Goal: Navigation & Orientation: Find specific page/section

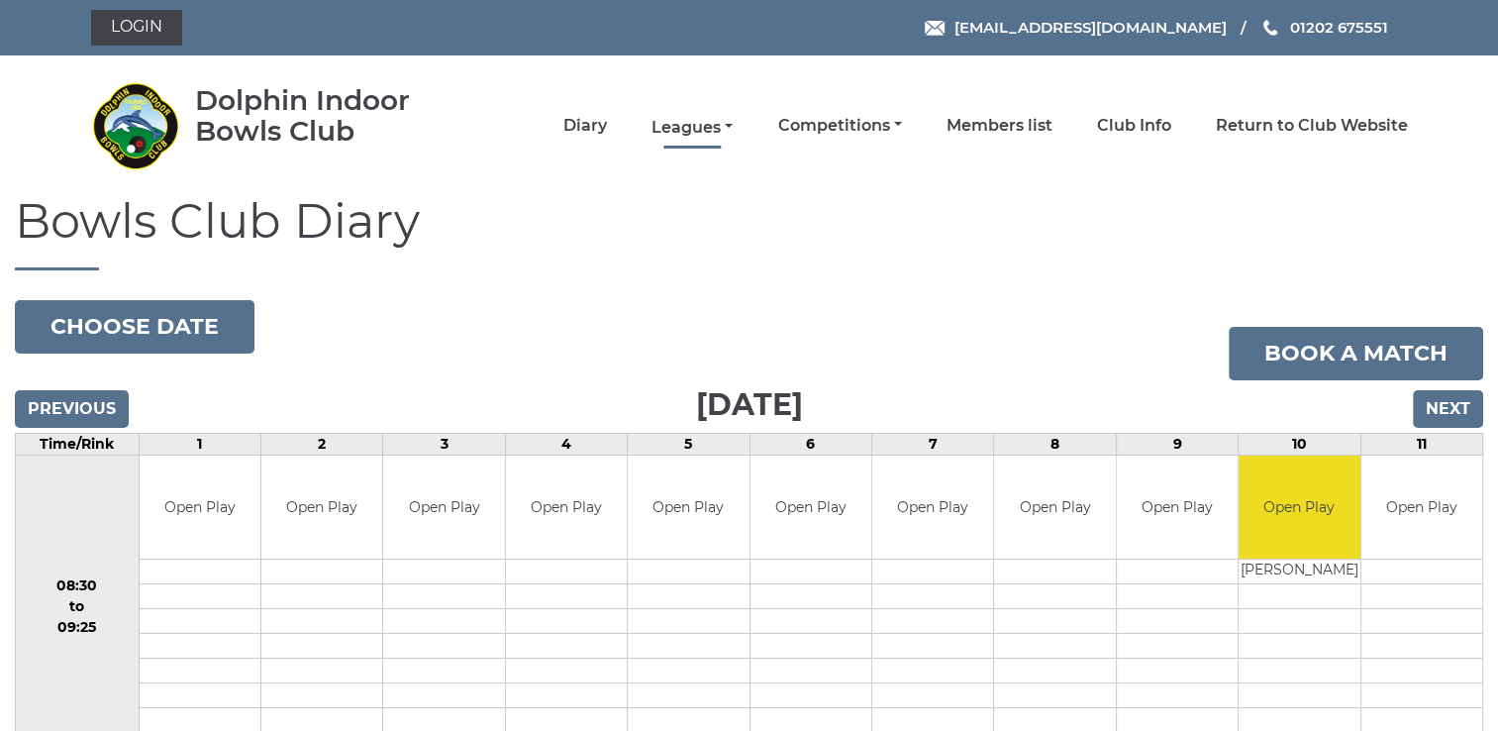
click at [676, 127] on link "Leagues" at bounding box center [691, 128] width 81 height 22
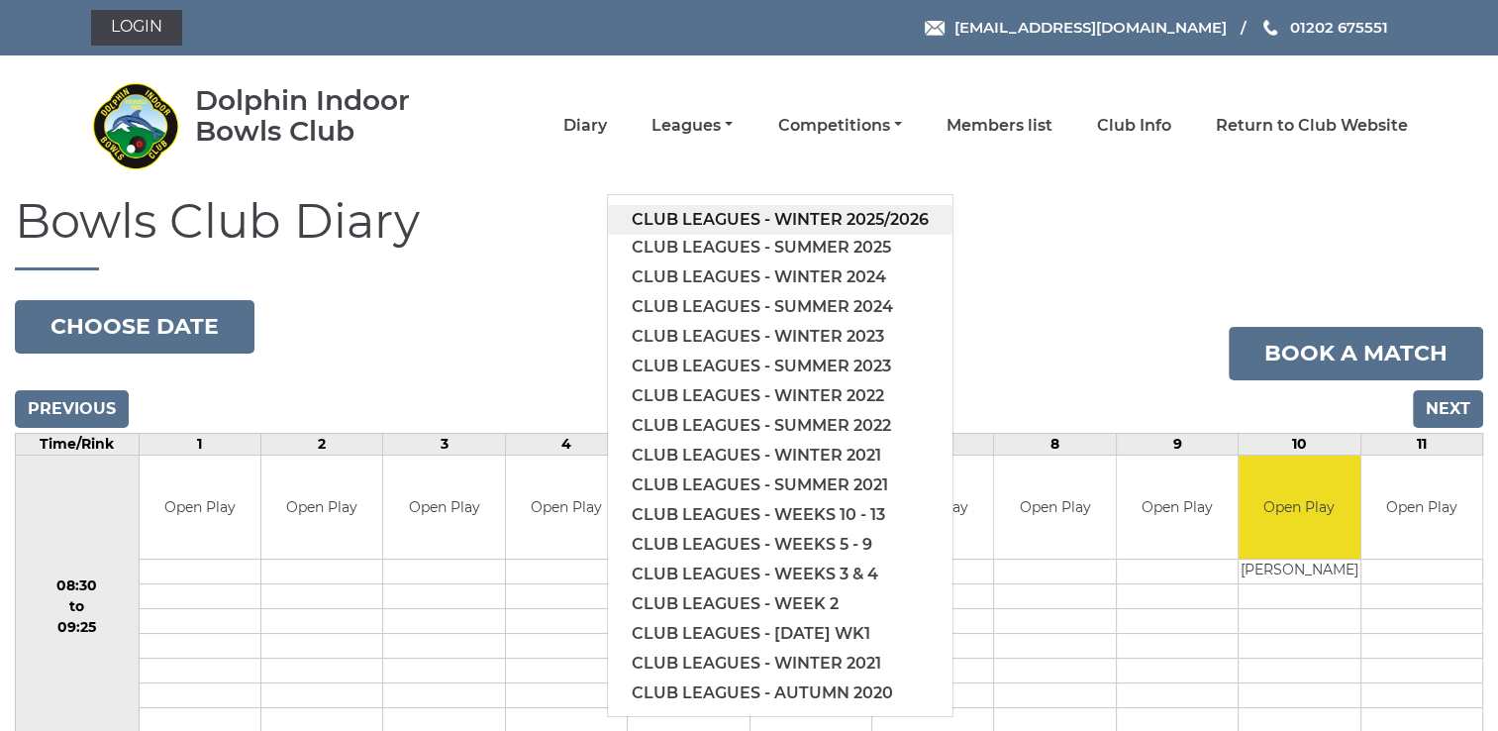
click at [750, 221] on link "Club leagues - Winter 2025/2026" at bounding box center [780, 220] width 344 height 30
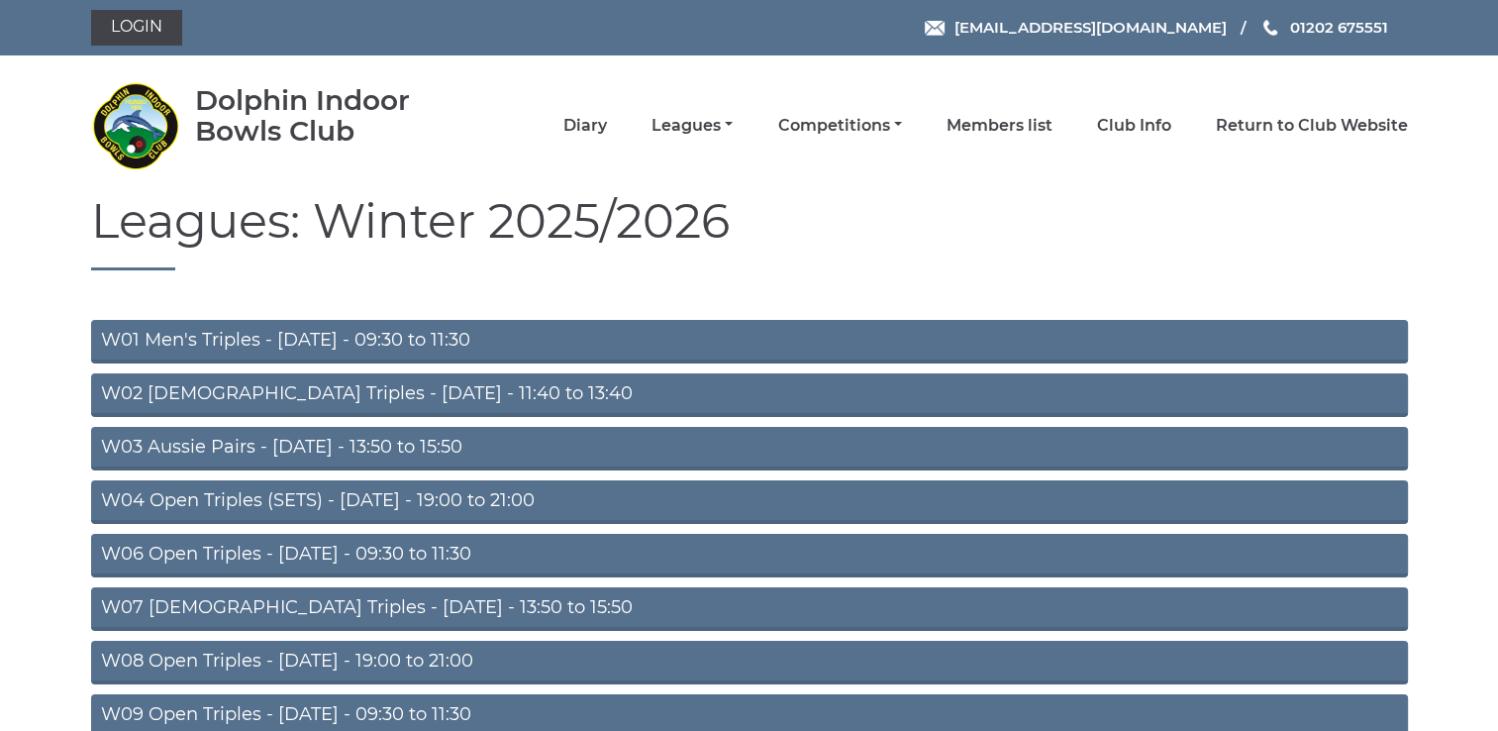
click at [468, 552] on link "W06 Open Triples - Tuesday - 09:30 to 11:30" at bounding box center [749, 556] width 1317 height 44
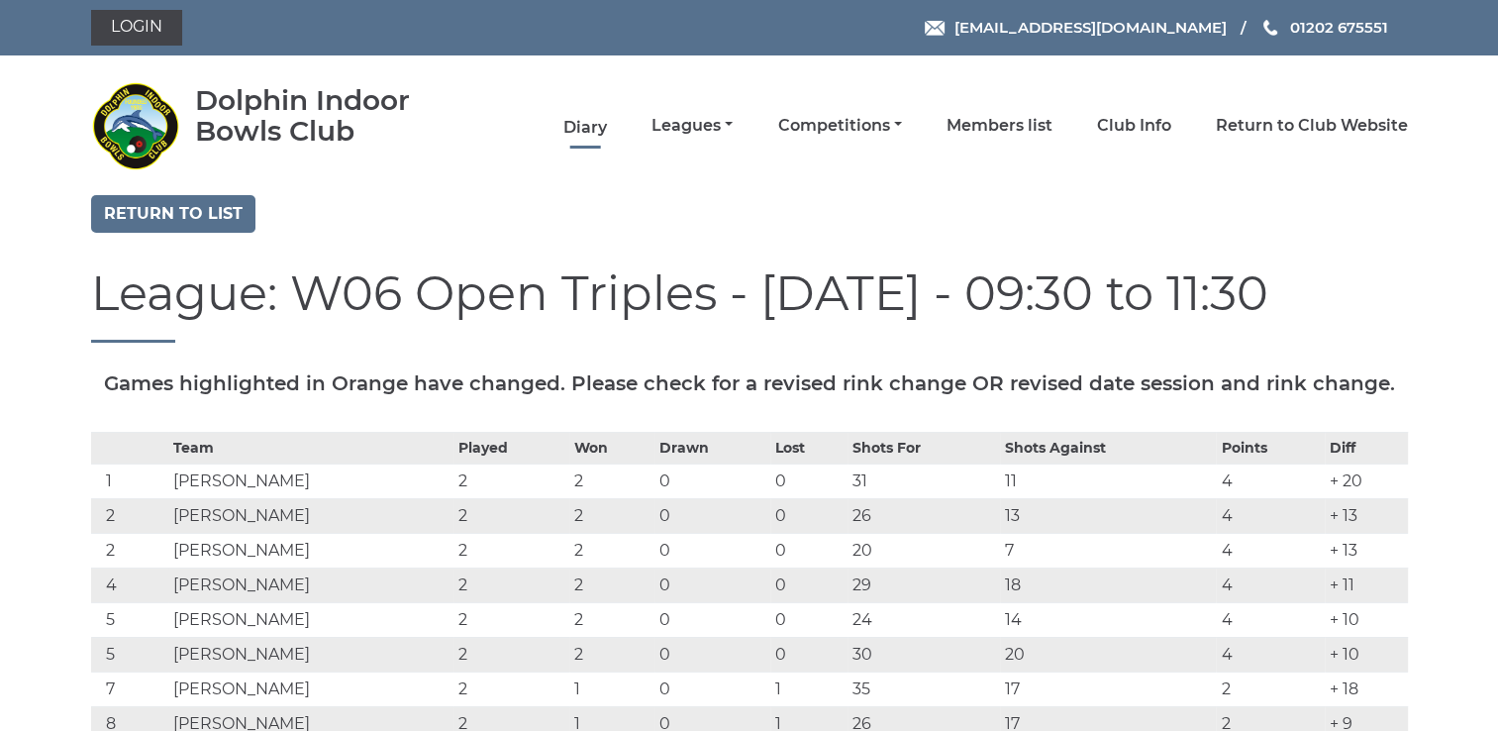
click at [587, 132] on link "Diary" at bounding box center [585, 128] width 44 height 22
